Goal: Find contact information: Find contact information

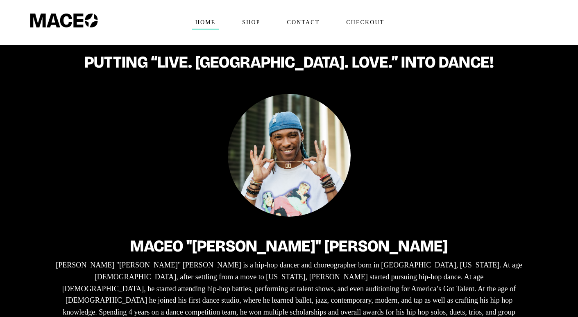
scroll to position [112, 0]
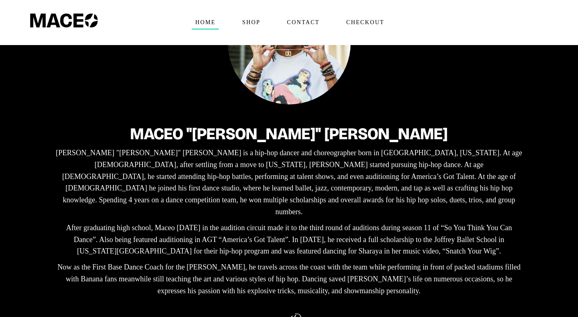
click at [515, 85] on div "Maceo "[PERSON_NAME]" [PERSON_NAME] "[PERSON_NAME]" [PERSON_NAME] is a hip-hop …" at bounding box center [289, 189] width 532 height 414
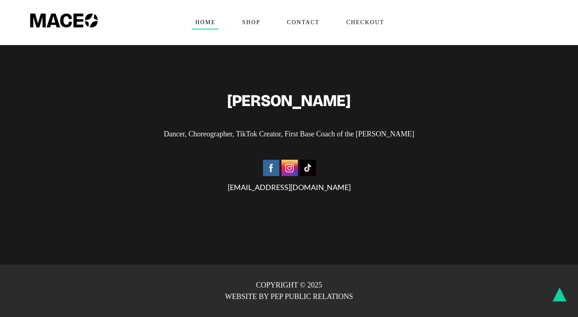
scroll to position [2192, 0]
click at [272, 170] on img at bounding box center [271, 168] width 16 height 16
click at [288, 170] on img at bounding box center [289, 168] width 16 height 16
click at [516, 127] on div "MACEO HARRISON Dancer, Choreographer, TikTok Creator, First Base Coach of the S…" at bounding box center [289, 152] width 525 height 120
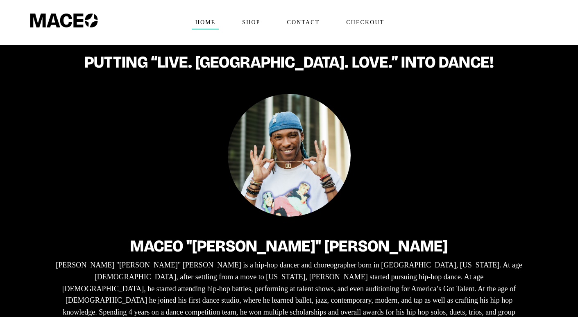
scroll to position [0, 0]
click at [303, 22] on span "Contact" at bounding box center [303, 22] width 40 height 13
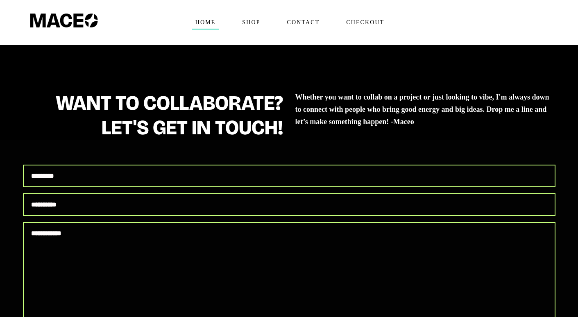
click at [206, 21] on span "Home" at bounding box center [205, 22] width 27 height 13
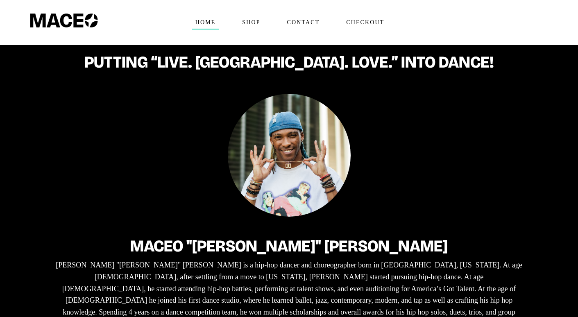
click at [539, 109] on div "Maceo "[PERSON_NAME]" [PERSON_NAME] "[PERSON_NAME]" [PERSON_NAME] is a hip-hop …" at bounding box center [289, 301] width 532 height 414
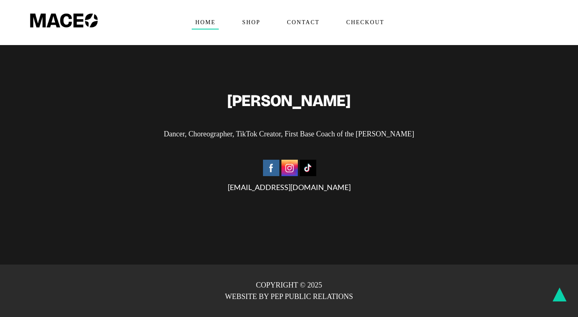
scroll to position [1893, 0]
